Goal: Information Seeking & Learning: Learn about a topic

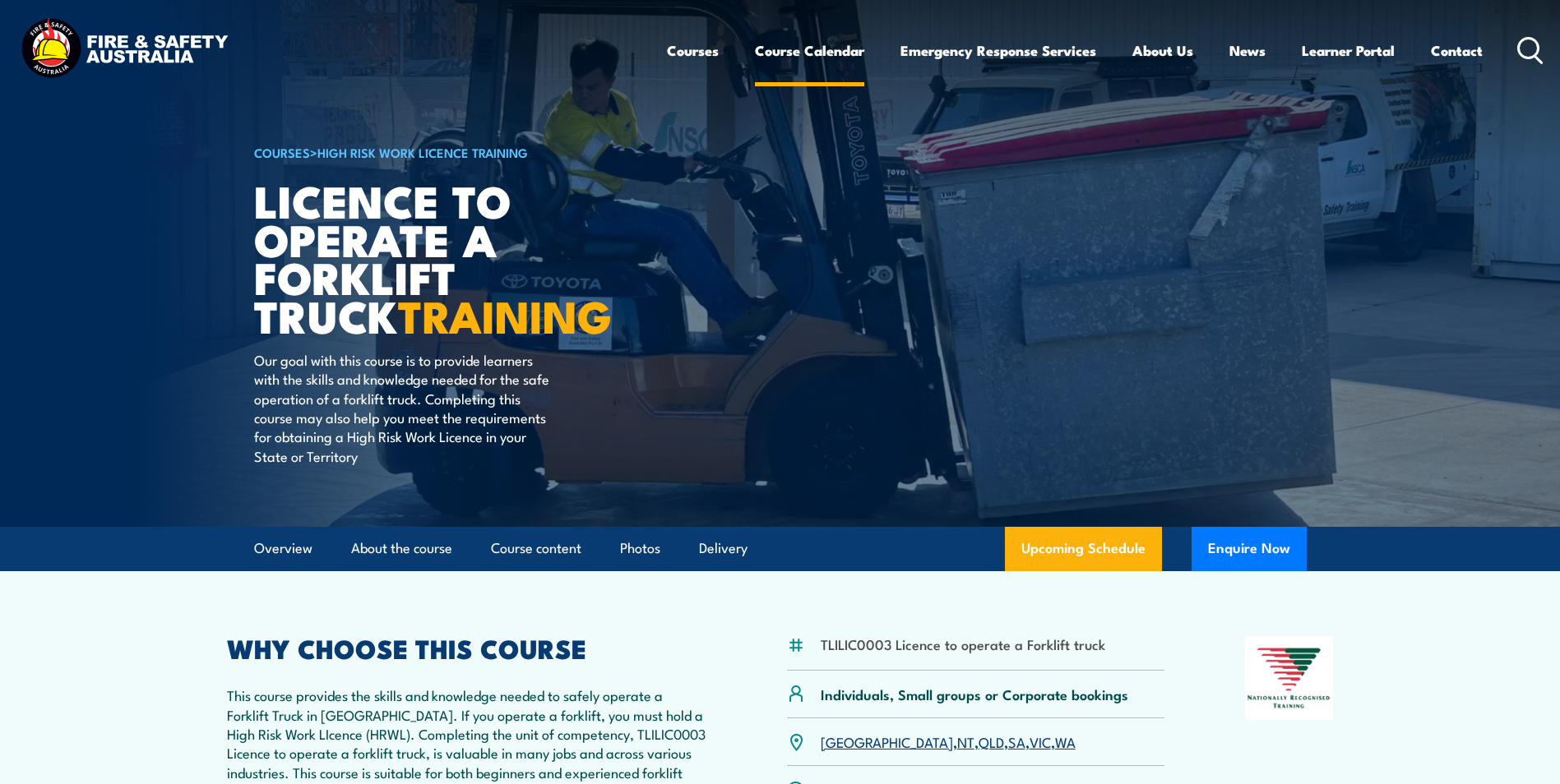
click at [816, 50] on link "Course Calendar" at bounding box center [809, 51] width 110 height 44
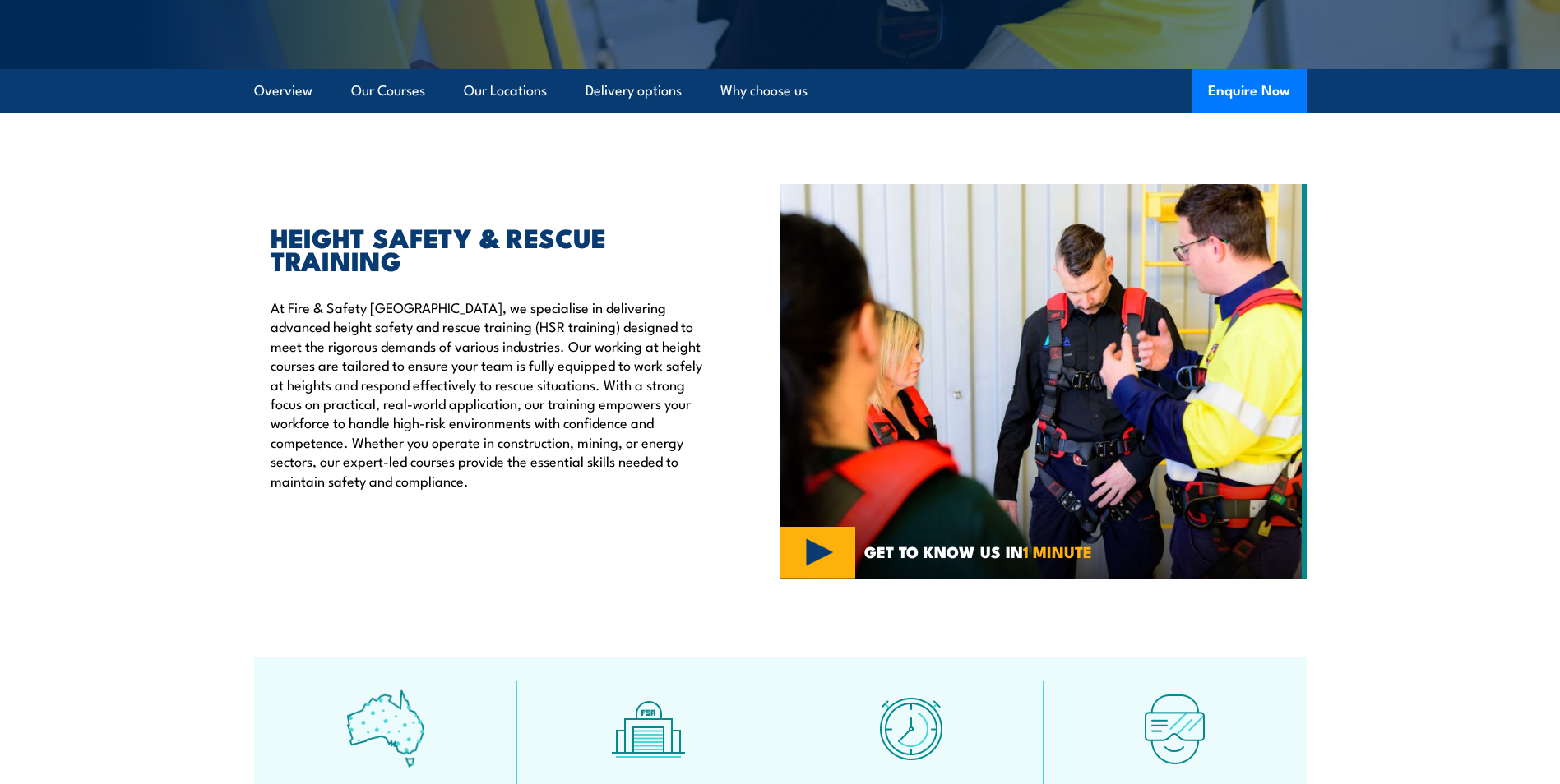
scroll to position [83, 0]
